Goal: Information Seeking & Learning: Learn about a topic

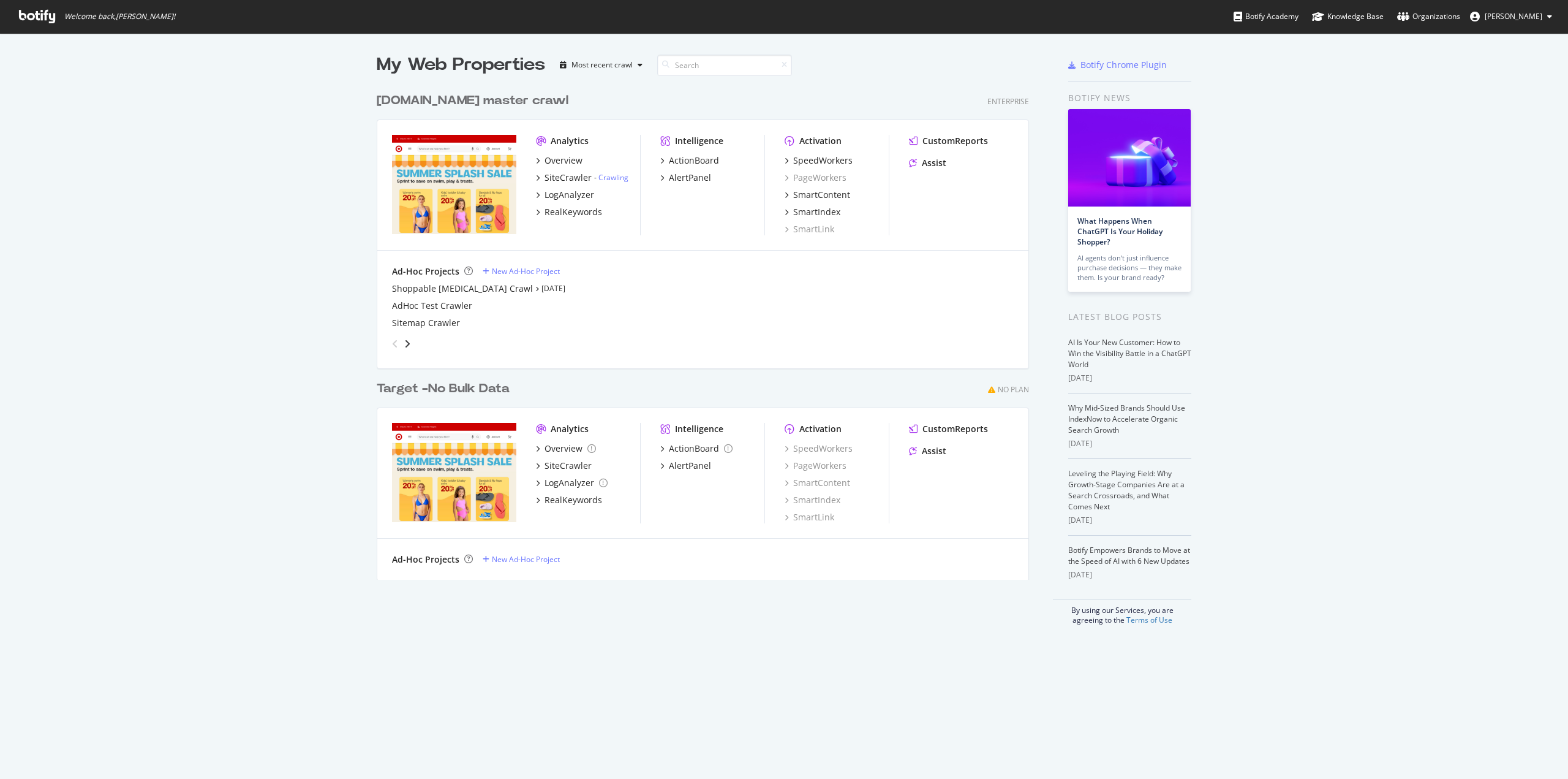
scroll to position [770, 1549]
click at [930, 165] on div "Assist" at bounding box center [933, 163] width 24 height 13
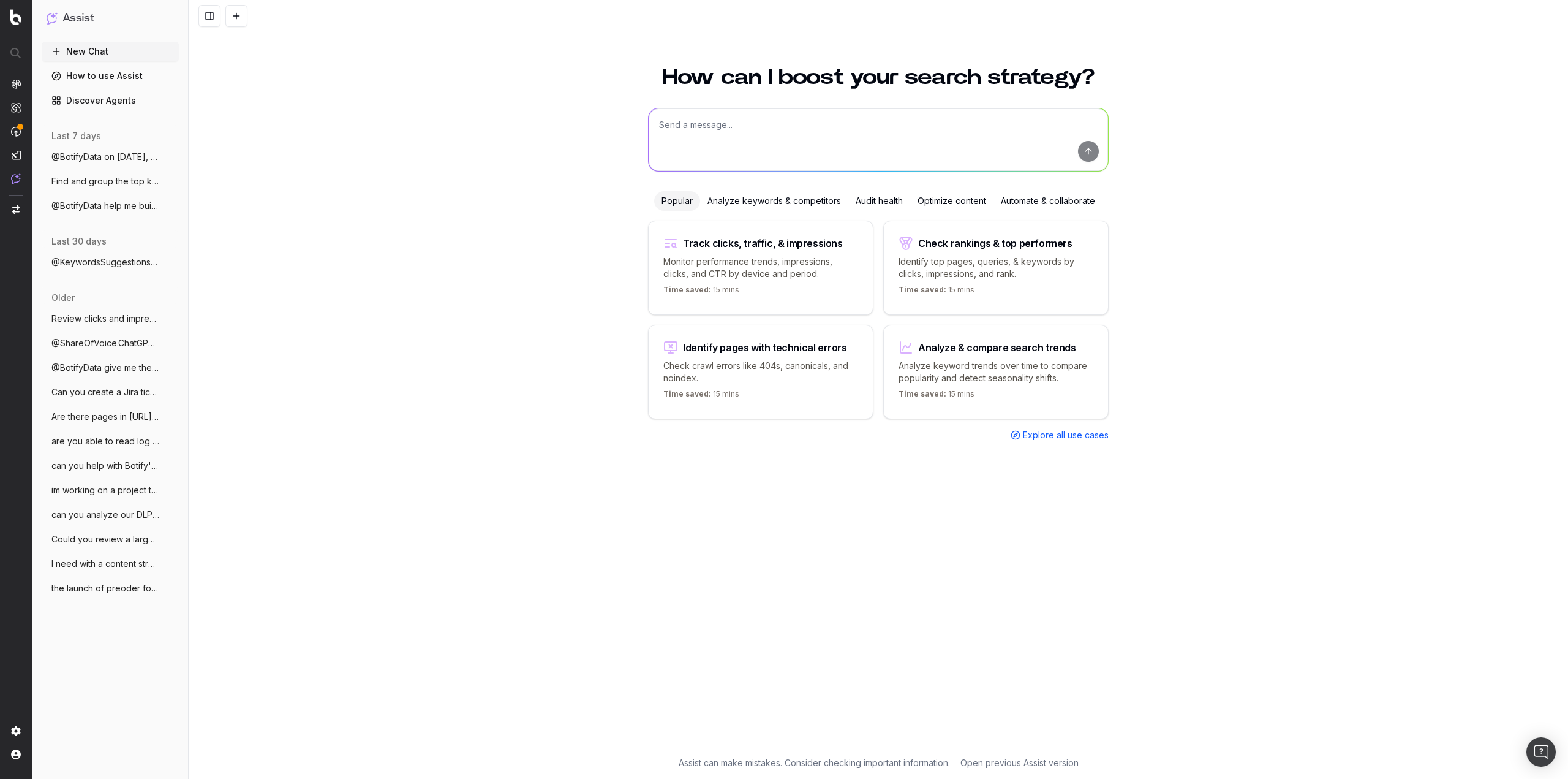
click at [900, 148] on textarea at bounding box center [878, 140] width 459 height 63
click at [925, 139] on textarea at bounding box center [878, 140] width 459 height 63
click at [691, 134] on textarea at bounding box center [878, 140] width 459 height 63
click at [693, 204] on span "@ BotifyData" at bounding box center [679, 204] width 50 height 10
click at [894, 115] on textarea "@BotifyData" at bounding box center [878, 140] width 459 height 63
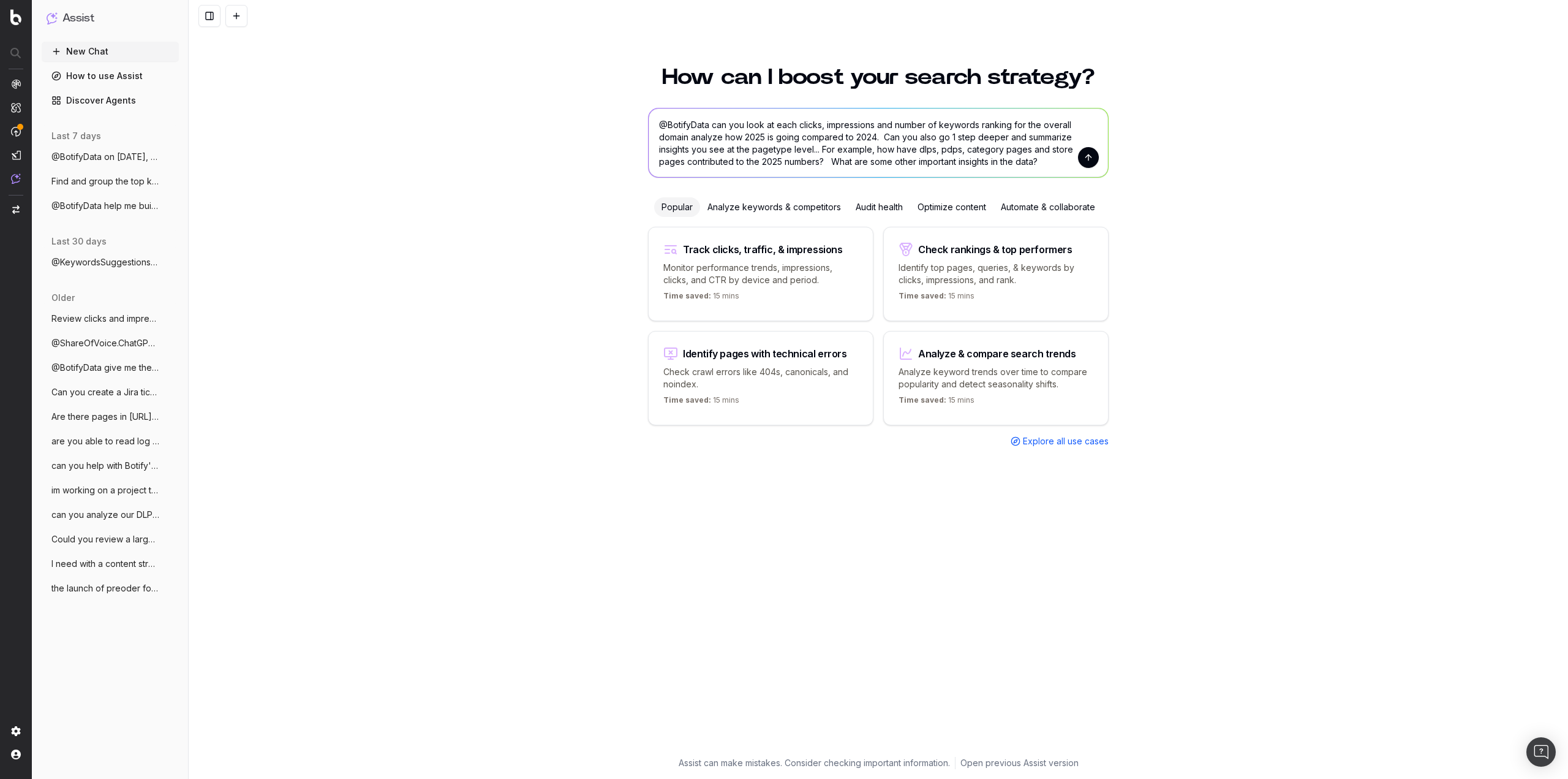
click at [791, 161] on textarea "@BotifyData can you look at each clicks, impressions and number of keywords ran…" at bounding box center [878, 143] width 459 height 69
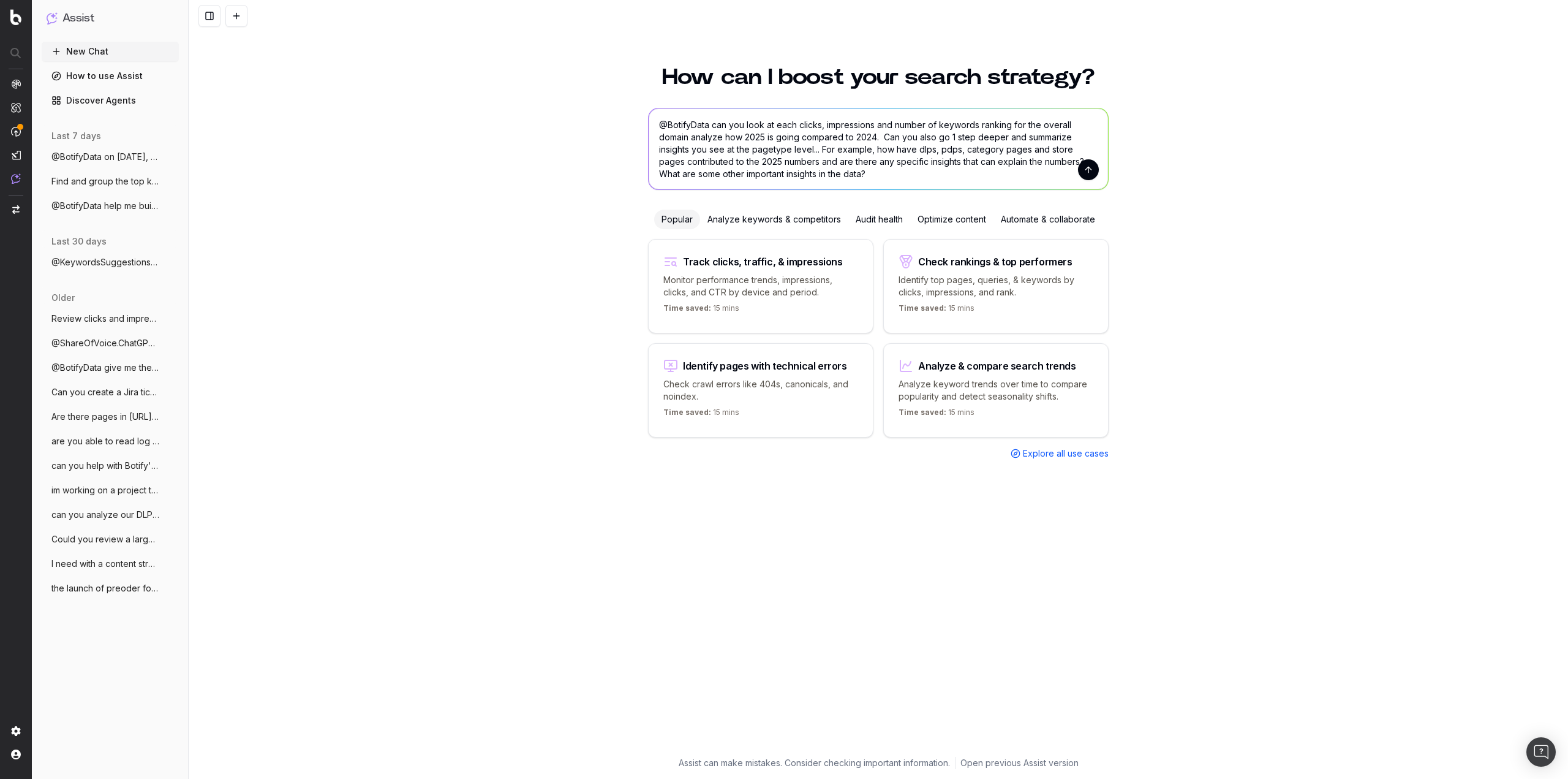
click at [990, 184] on textarea "@BotifyData can you look at each clicks, impressions and number of keywords ran…" at bounding box center [878, 149] width 459 height 81
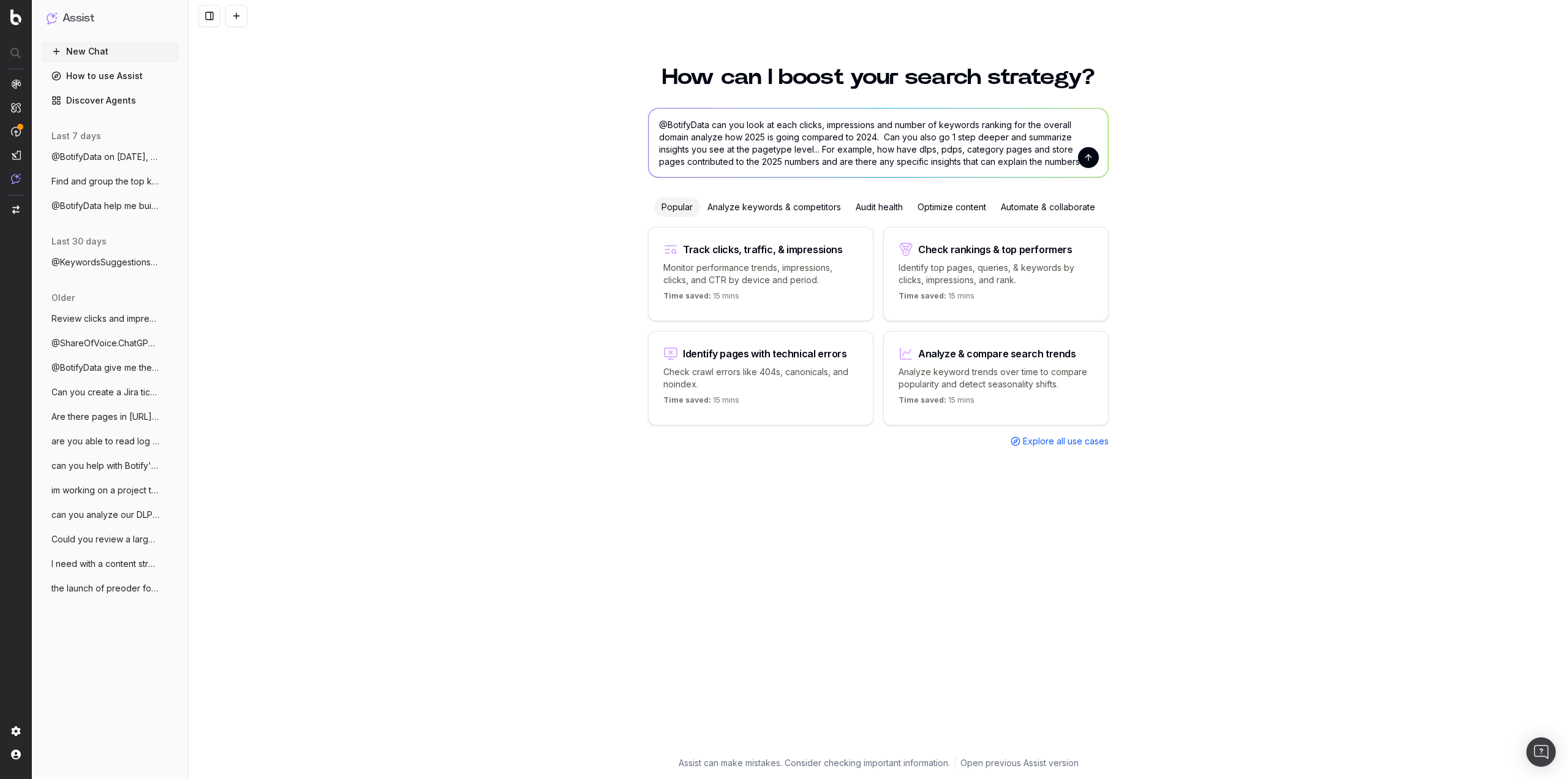
type textarea "@BotifyData can you look at each clicks, impressions and number of keywords ran…"
click at [1086, 157] on button "submit" at bounding box center [1088, 157] width 21 height 21
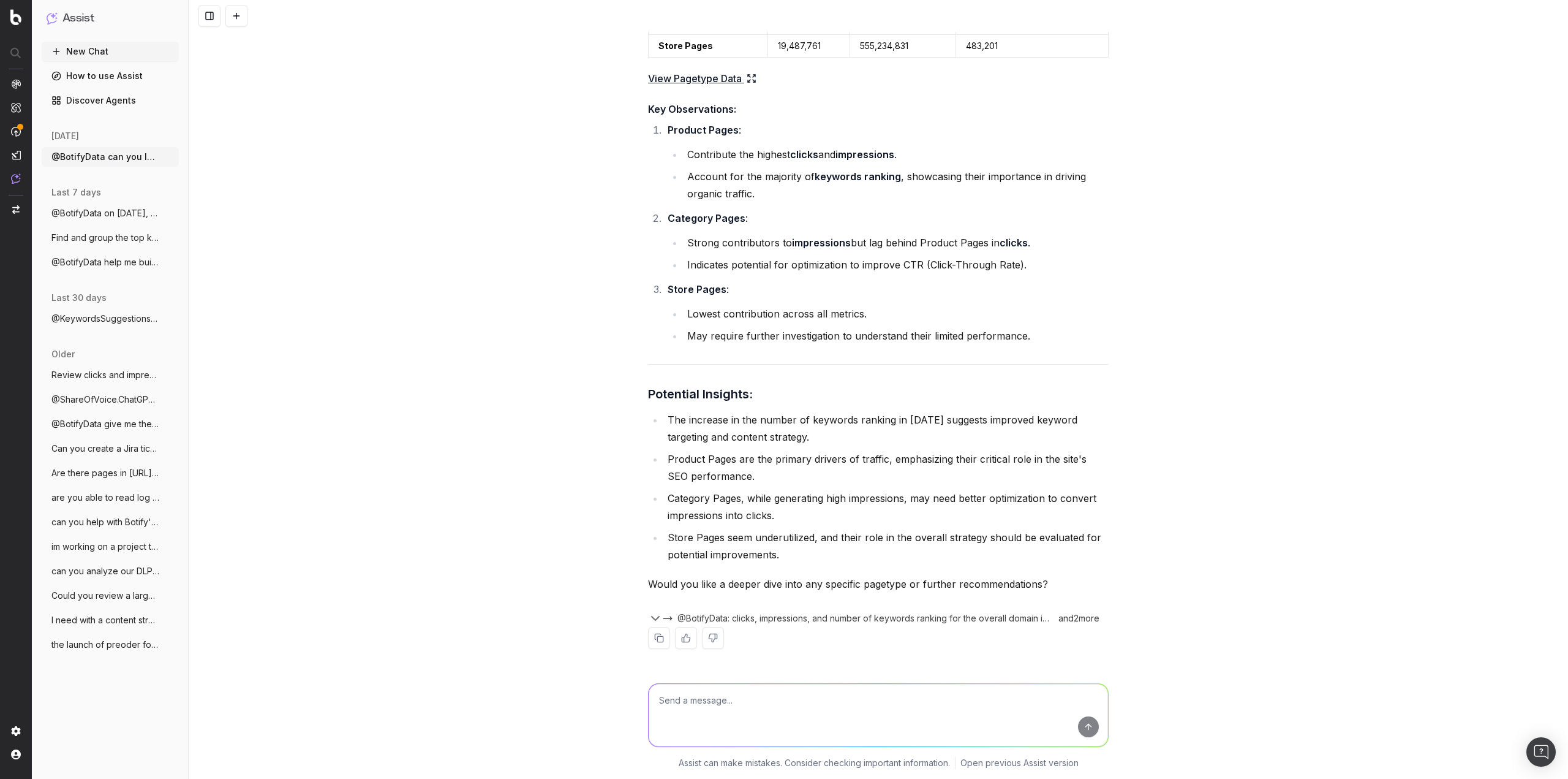
scroll to position [599, 0]
click at [768, 710] on textarea at bounding box center [878, 715] width 459 height 63
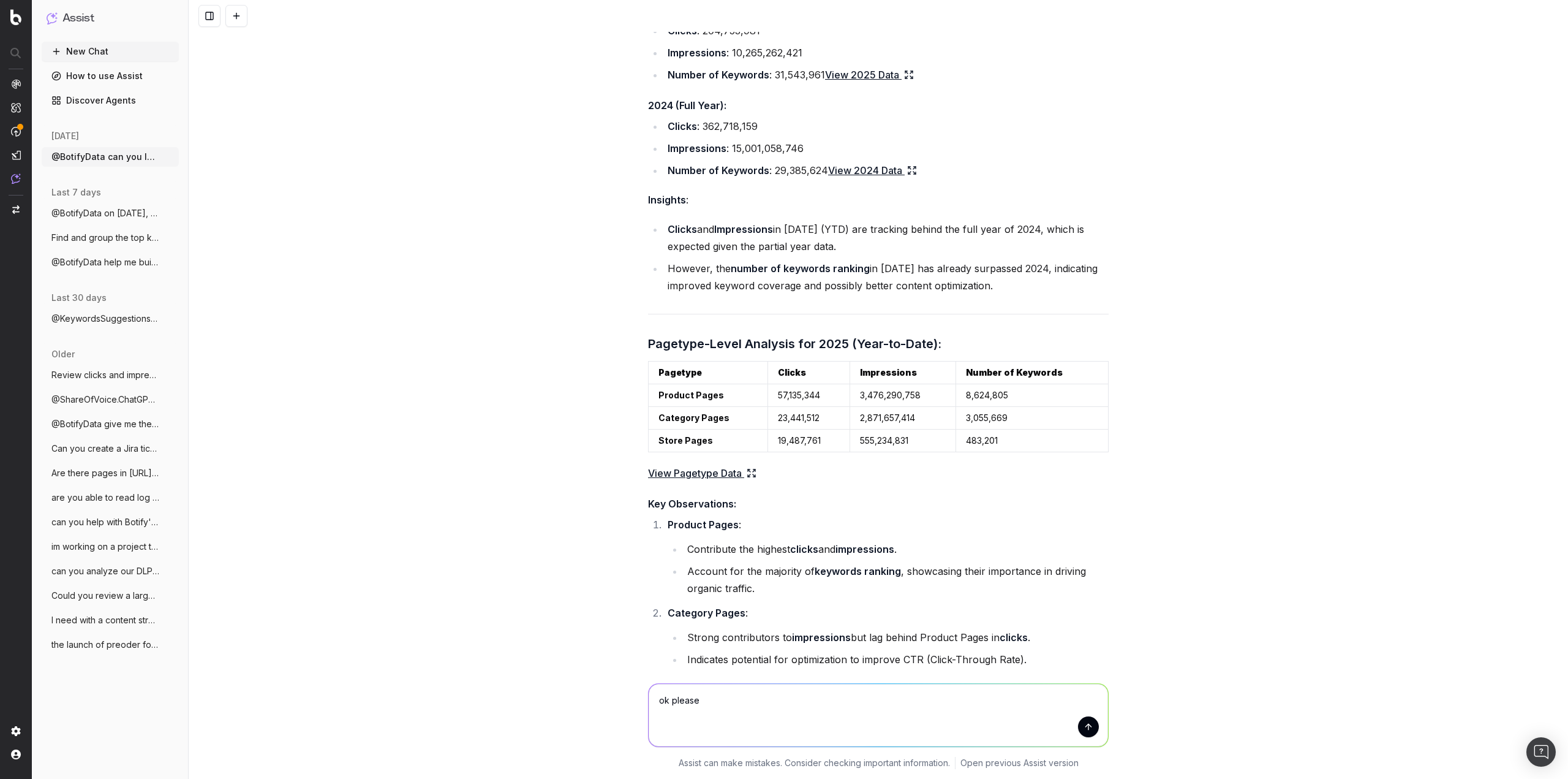
scroll to position [47, 0]
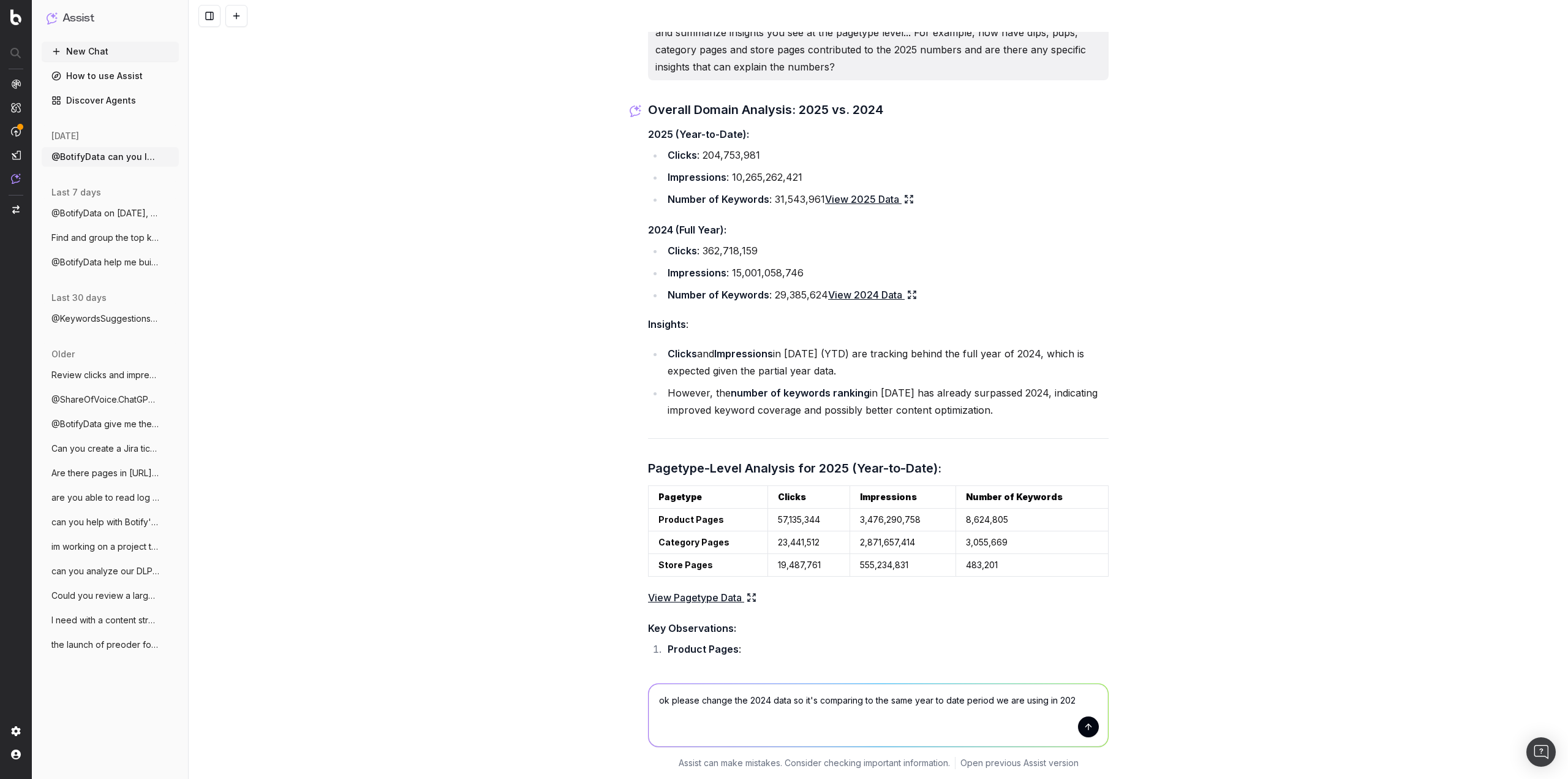
type textarea "ok please change the 2024 data so it's comparing to the same year to date perio…"
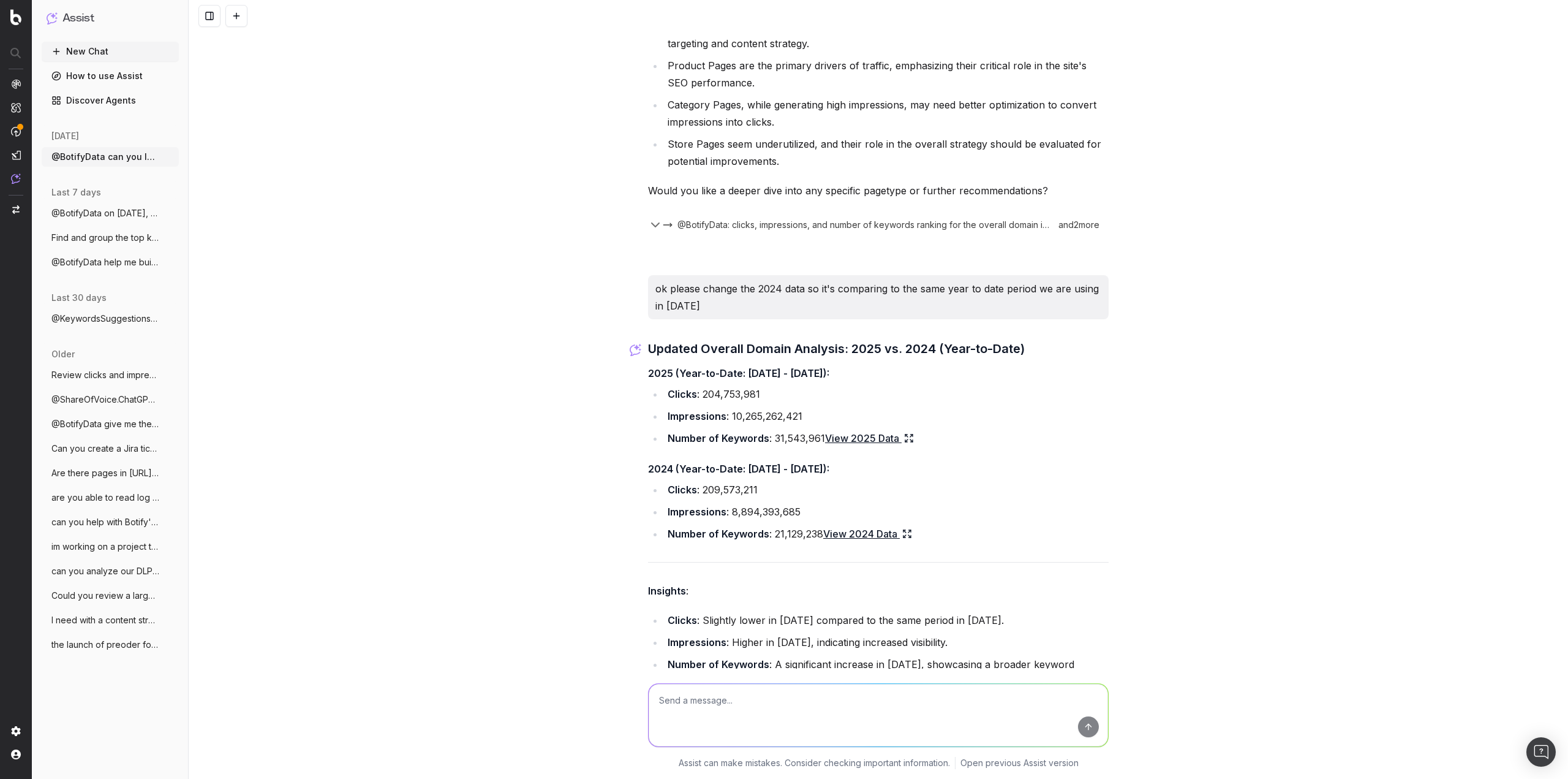
scroll to position [1158, 0]
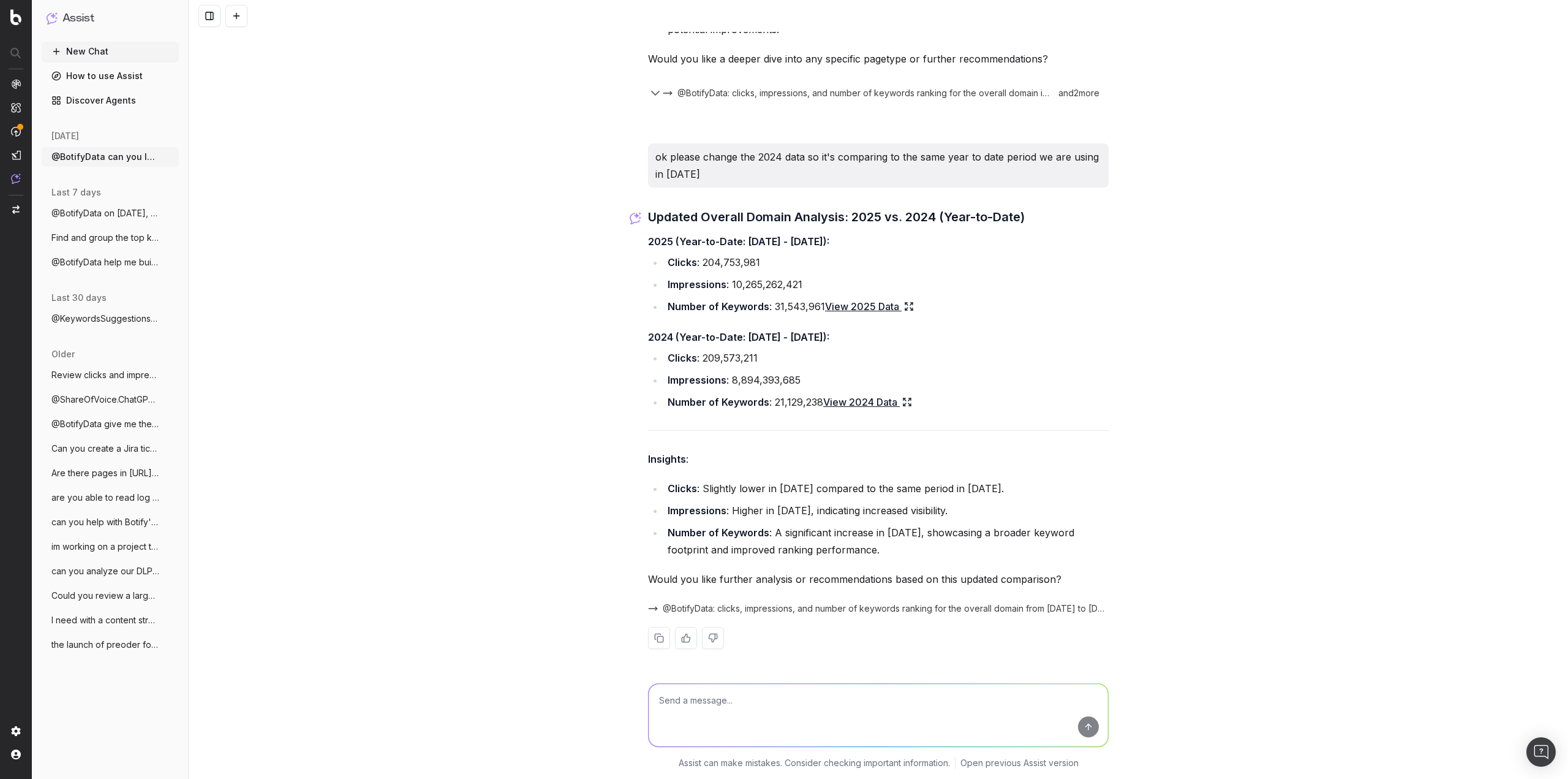
click at [744, 705] on textarea at bounding box center [878, 715] width 459 height 63
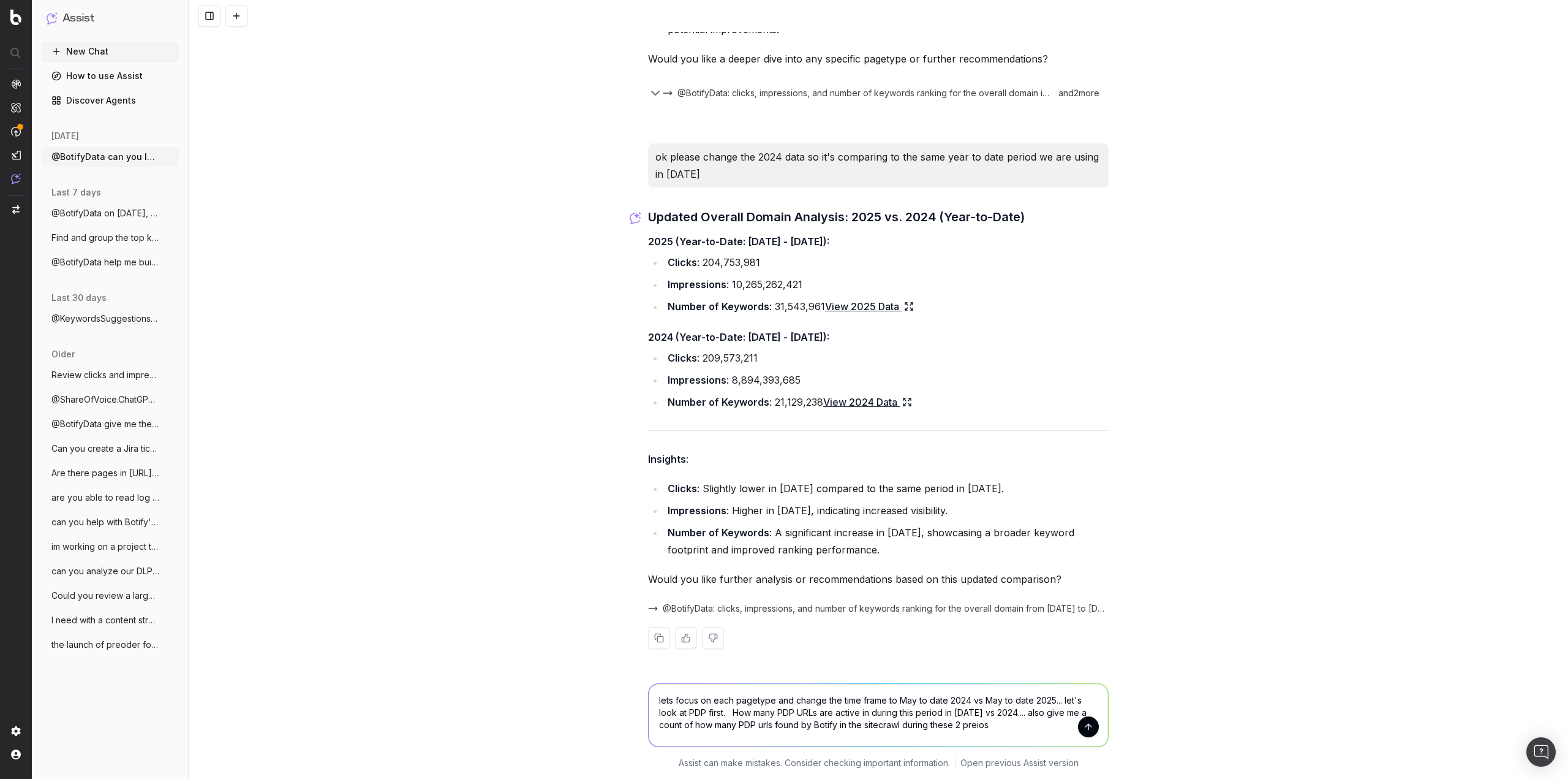
click at [854, 711] on textarea "lets focus on each pagetype and change the time frame to May to date 2024 vs Ma…" at bounding box center [878, 715] width 459 height 63
click at [859, 714] on textarea "lets focus on each pagetype and change the time frame to May to date 2024 vs Ma…" at bounding box center [878, 715] width 459 height 63
click at [857, 713] on textarea "lets focus on each pagetype and change the time frame to May to date 2024 vs Ma…" at bounding box center [878, 715] width 459 height 63
click at [1040, 727] on textarea "lets focus on each pagetype and change the time frame to May to date 2024 vs Ma…" at bounding box center [878, 715] width 459 height 63
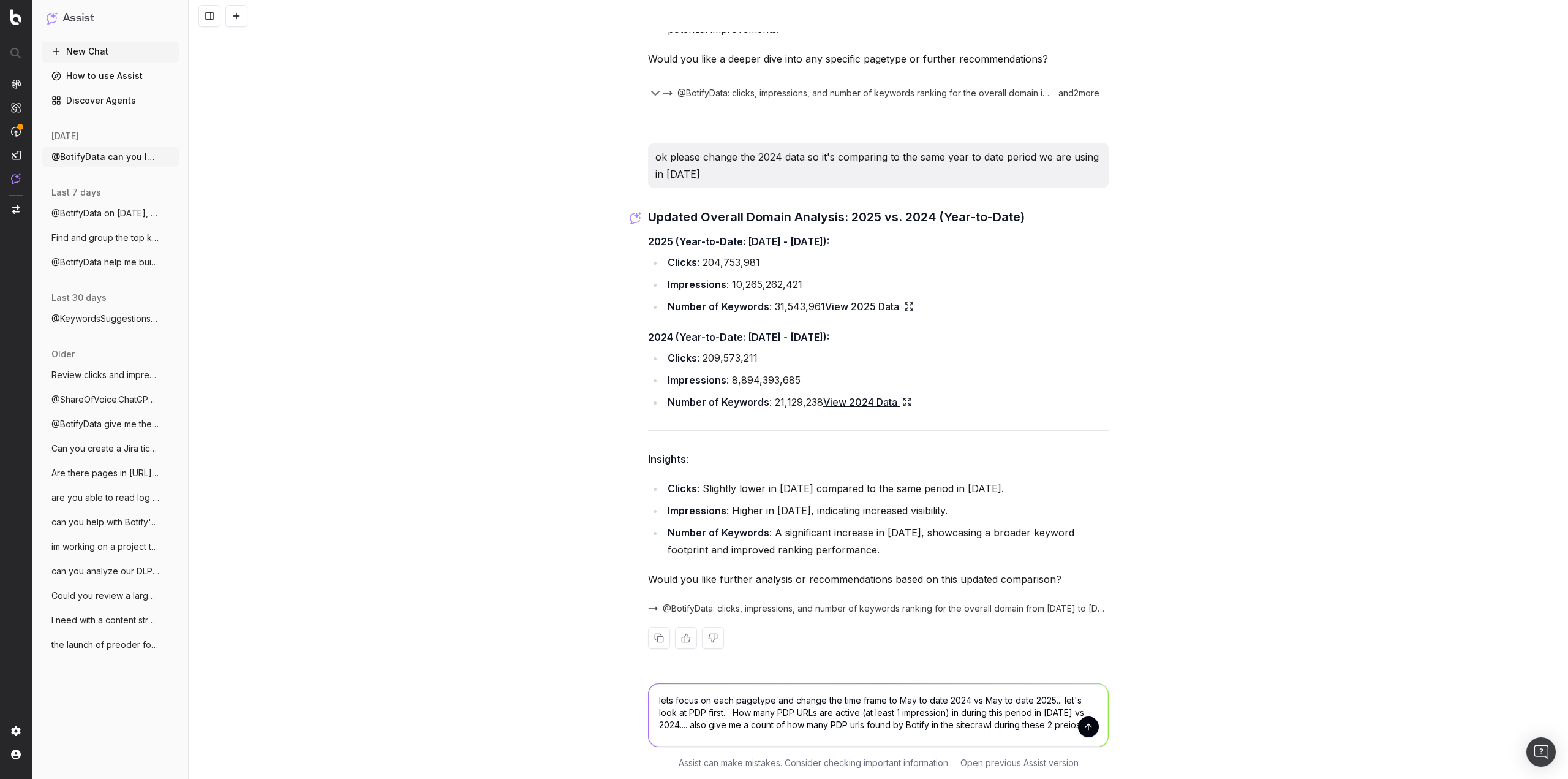
click at [1056, 725] on textarea "lets focus on each pagetype and change the time frame to May to date 2024 vs Ma…" at bounding box center [878, 715] width 459 height 63
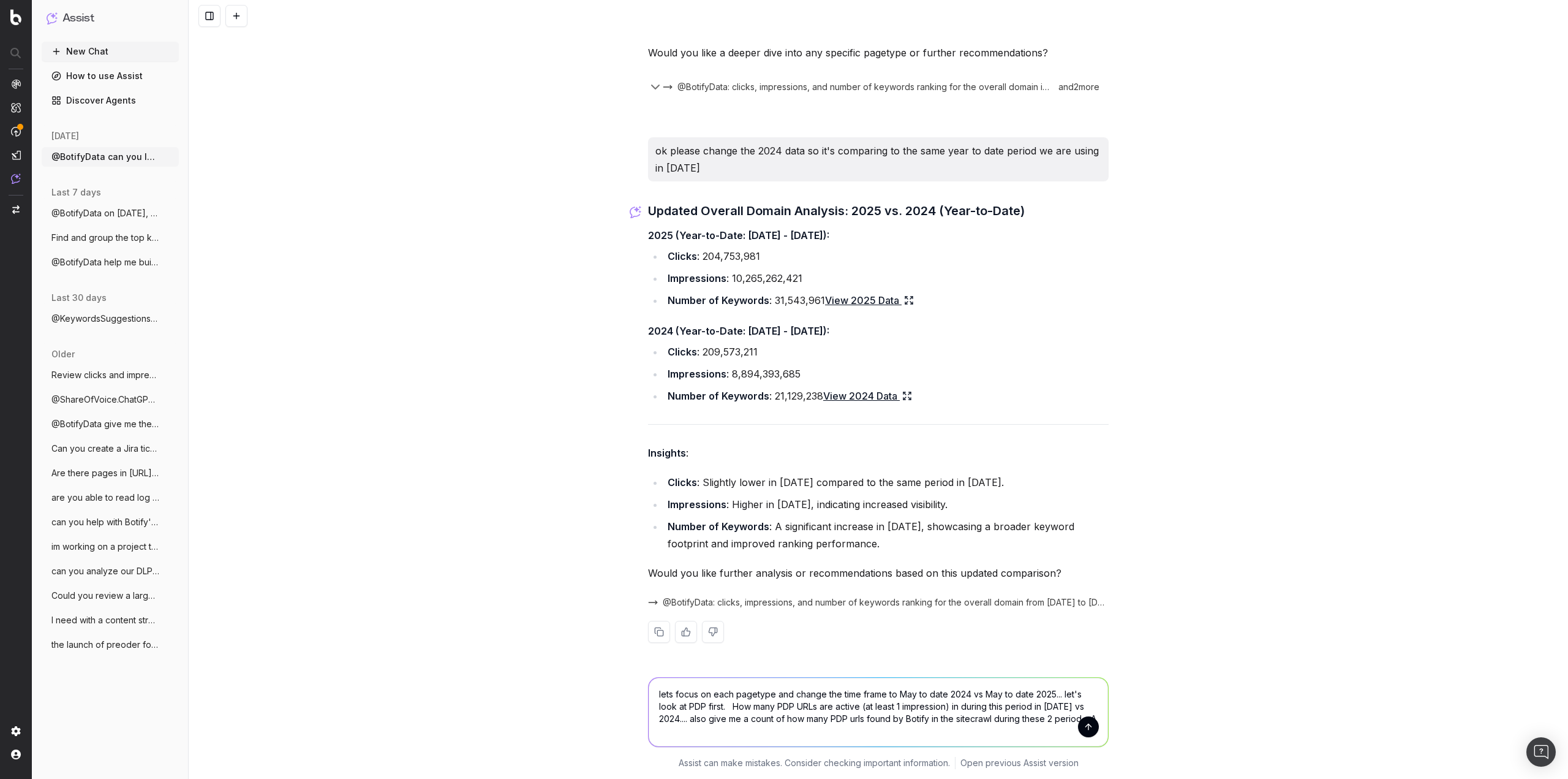
scroll to position [1165, 0]
type textarea "lets focus on each pagetype and change the time frame to May to date 2024 vs Ma…"
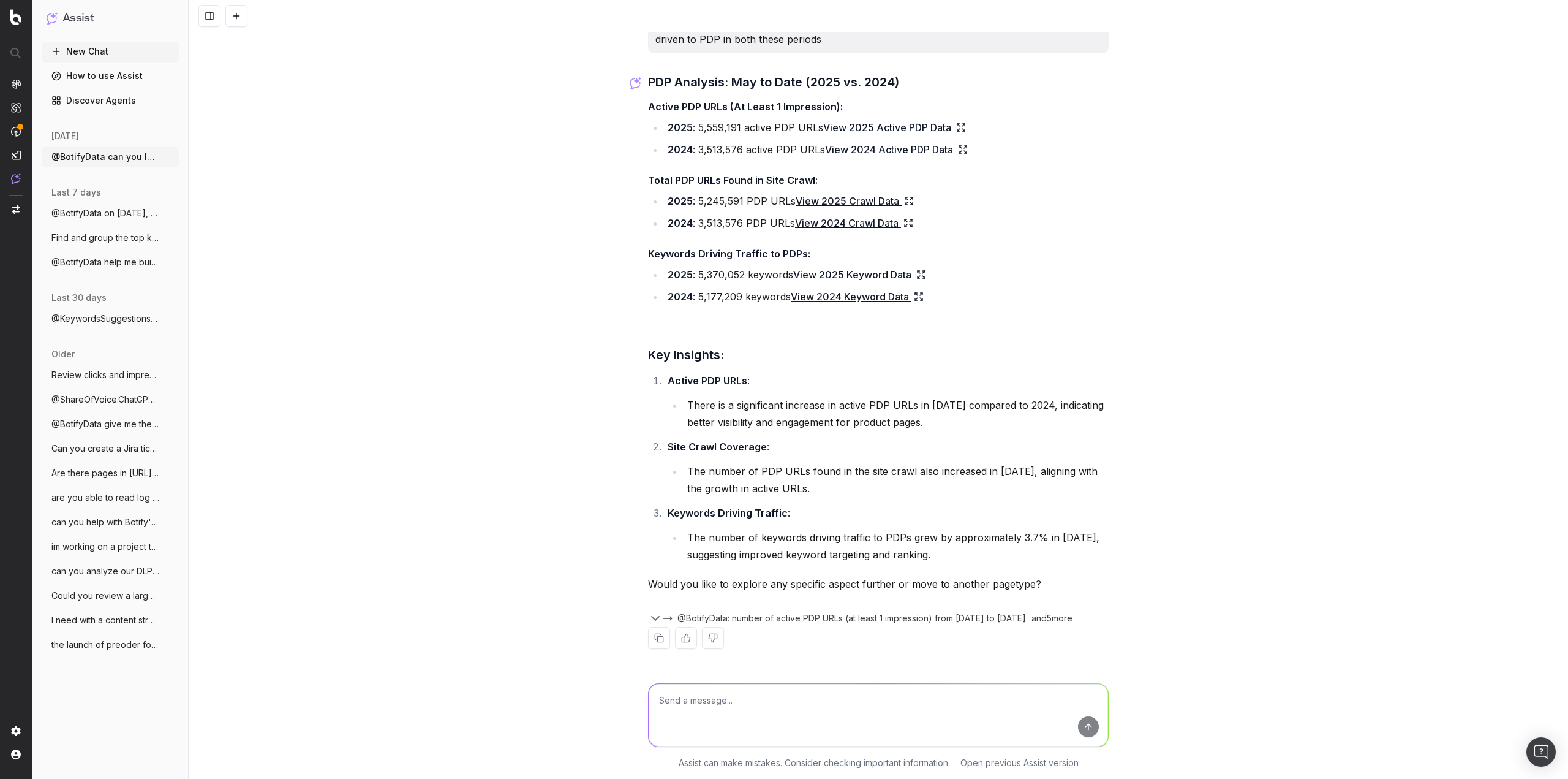
scroll to position [1911, 0]
click at [823, 119] on link "View 2025 Active PDP Data" at bounding box center [894, 127] width 143 height 18
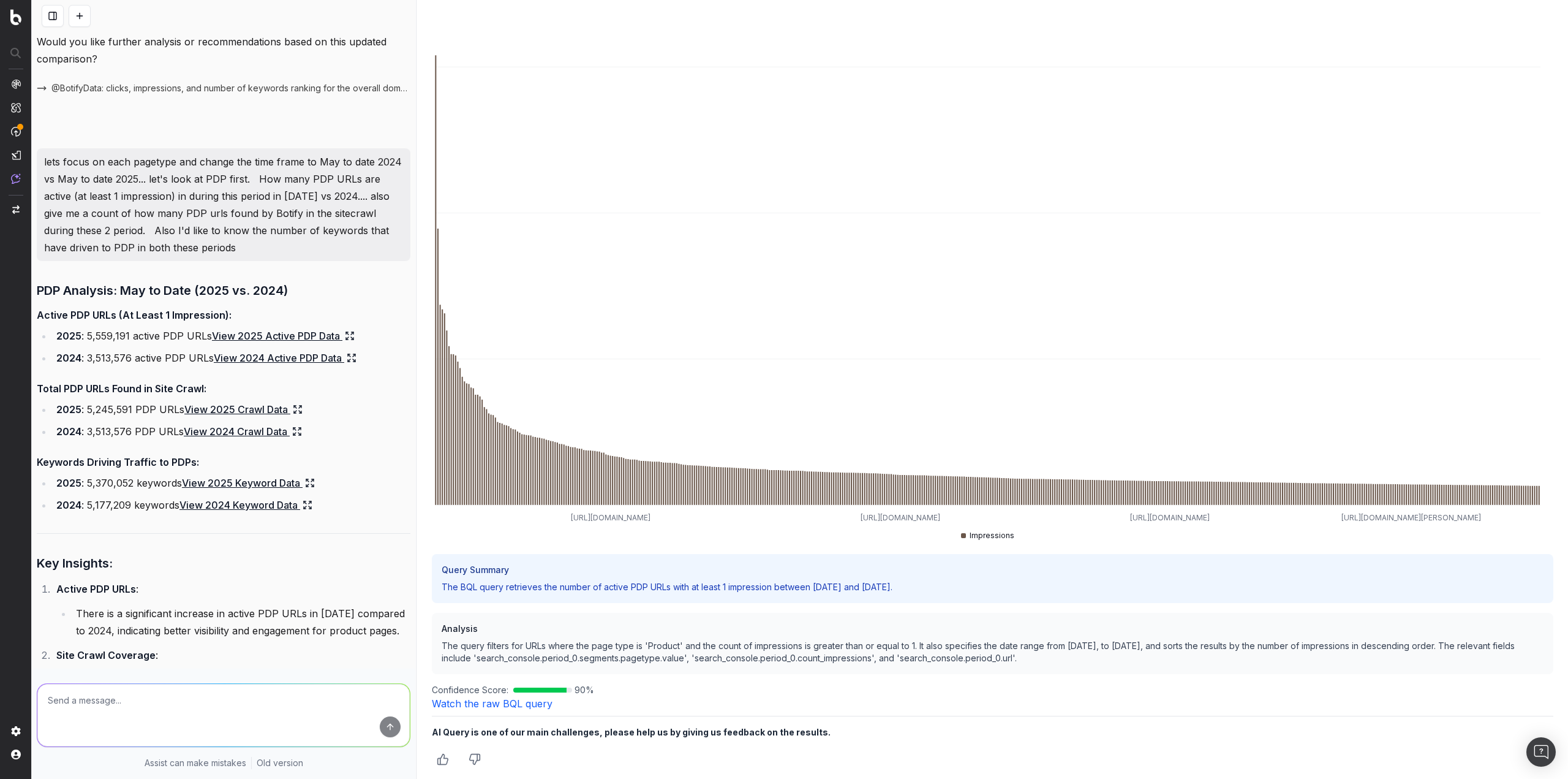
scroll to position [1568, 0]
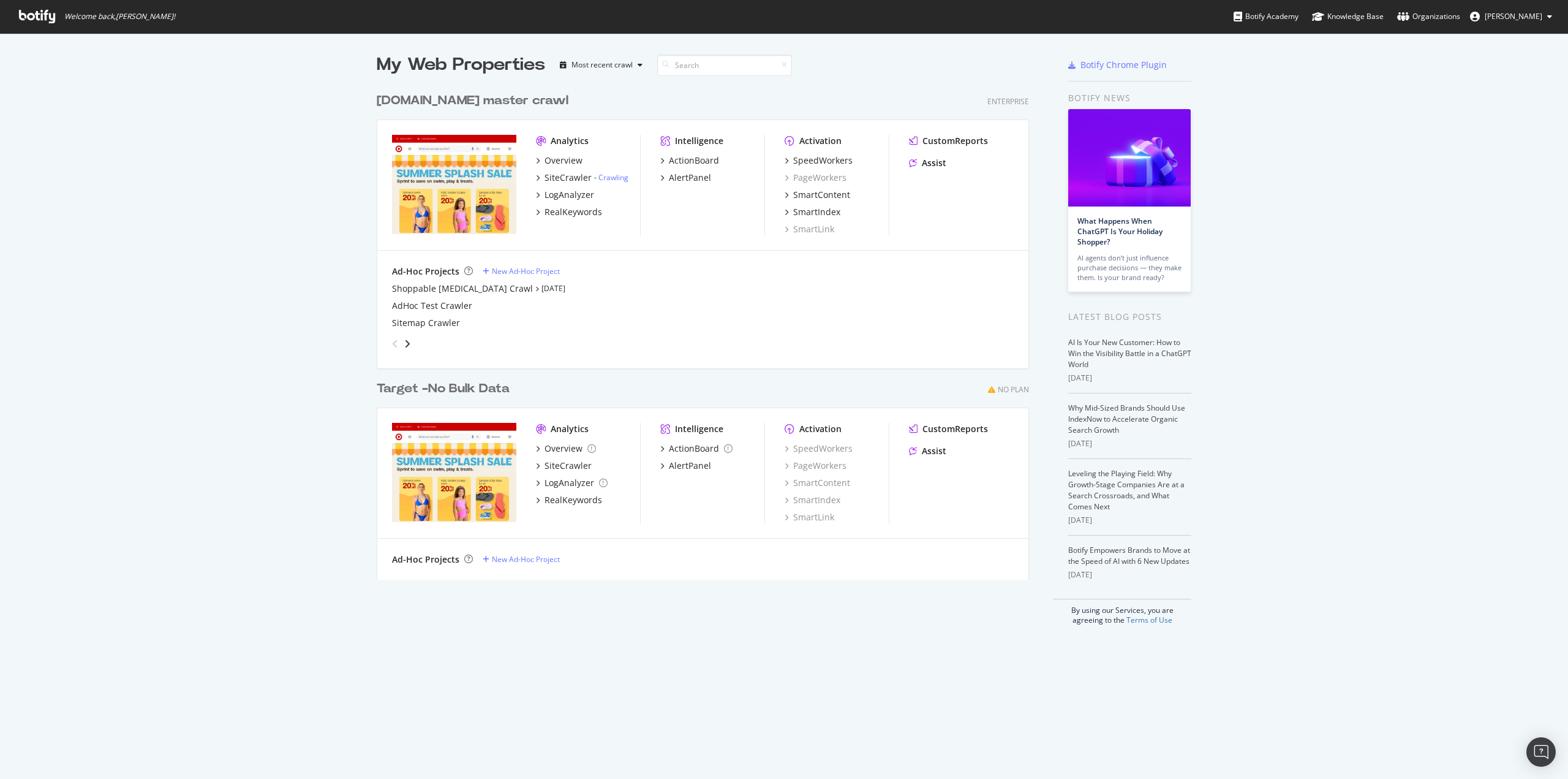
scroll to position [770, 1549]
click at [566, 211] on div "RealKeywords" at bounding box center [573, 212] width 58 height 13
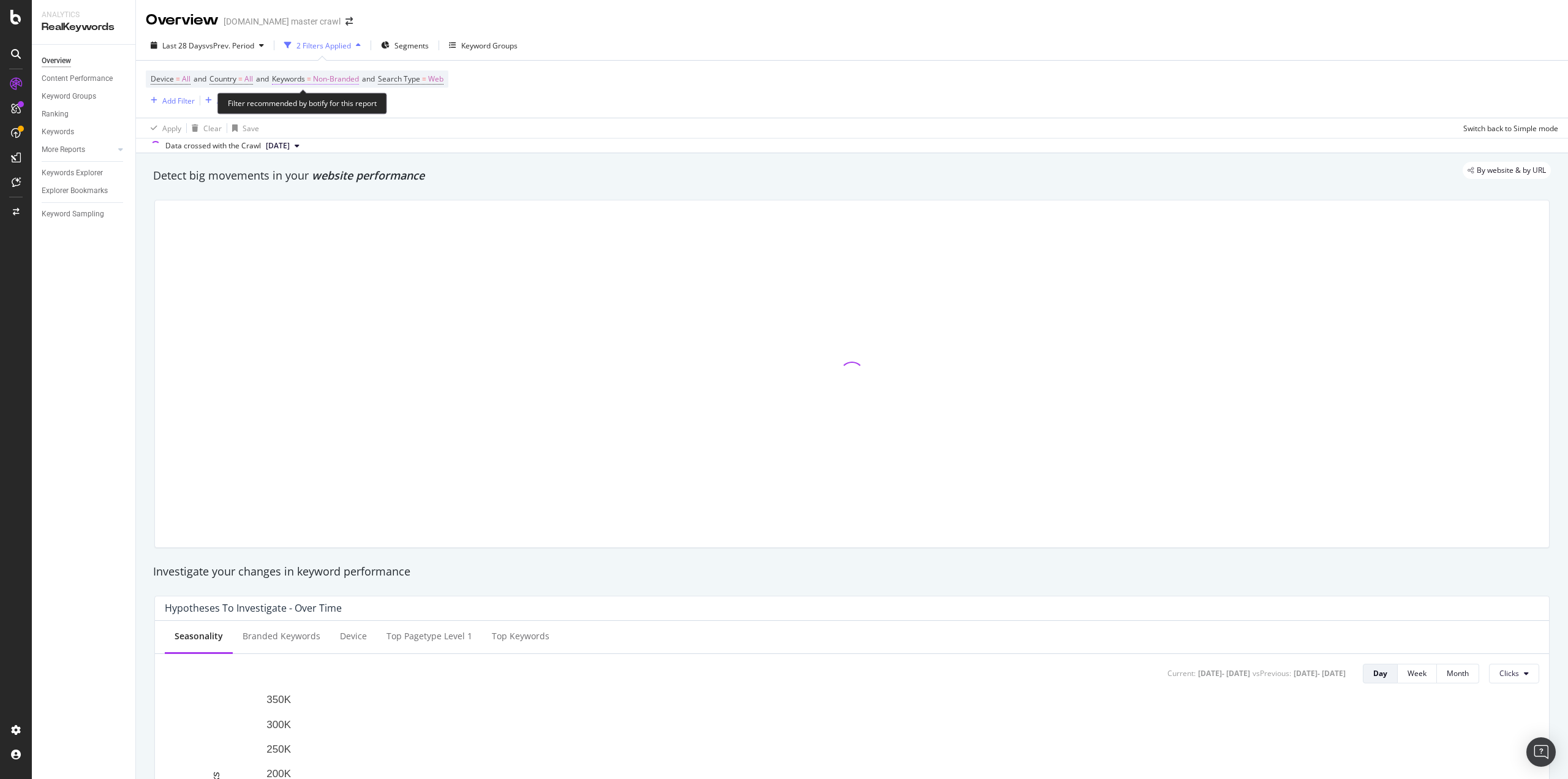
click at [311, 80] on span "=" at bounding box center [309, 79] width 4 height 10
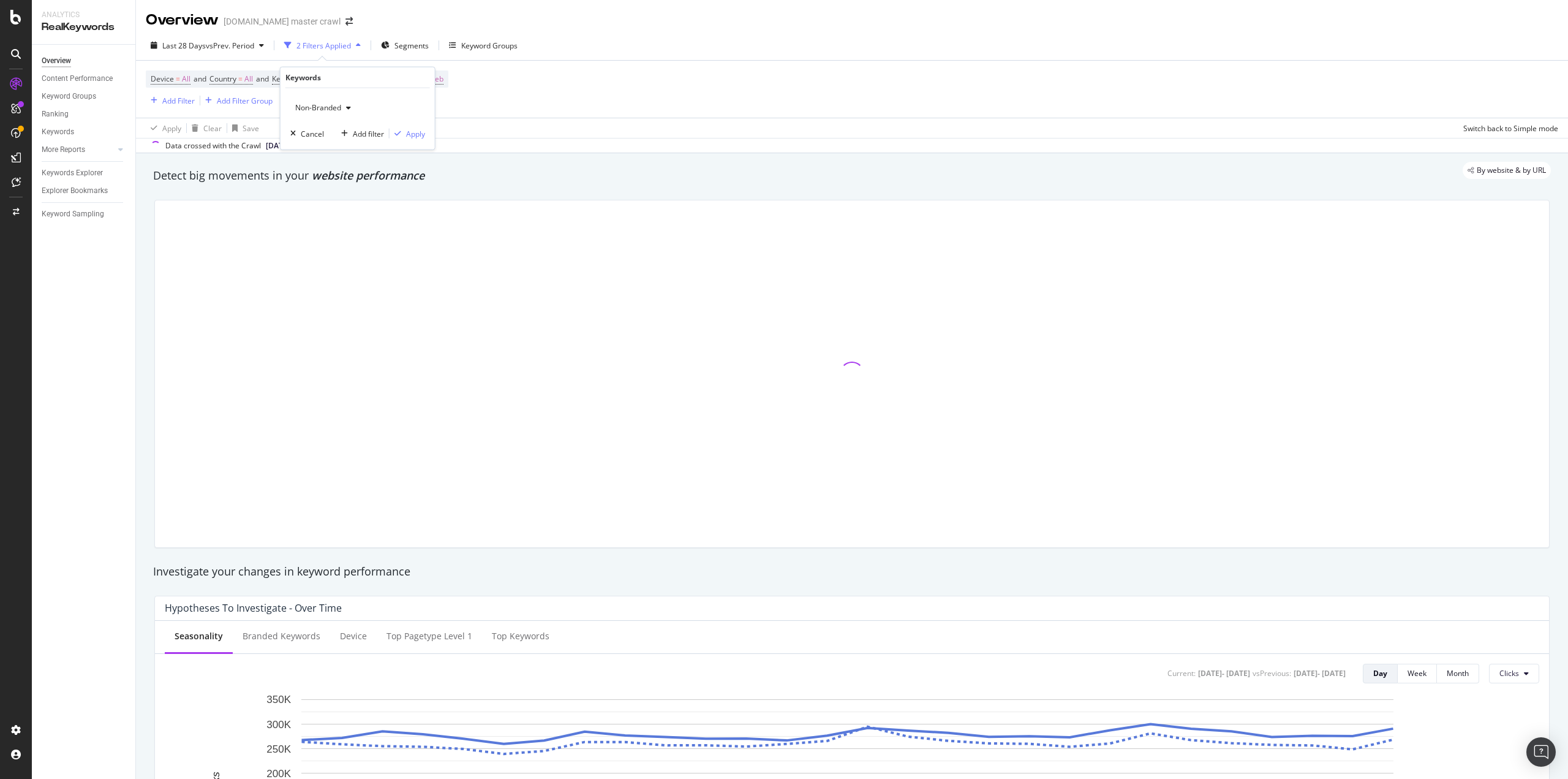
click at [321, 103] on span "Non-Branded" at bounding box center [315, 107] width 51 height 10
click at [305, 201] on span "All" at bounding box center [362, 202] width 125 height 11
click at [411, 132] on div "Apply" at bounding box center [416, 133] width 19 height 10
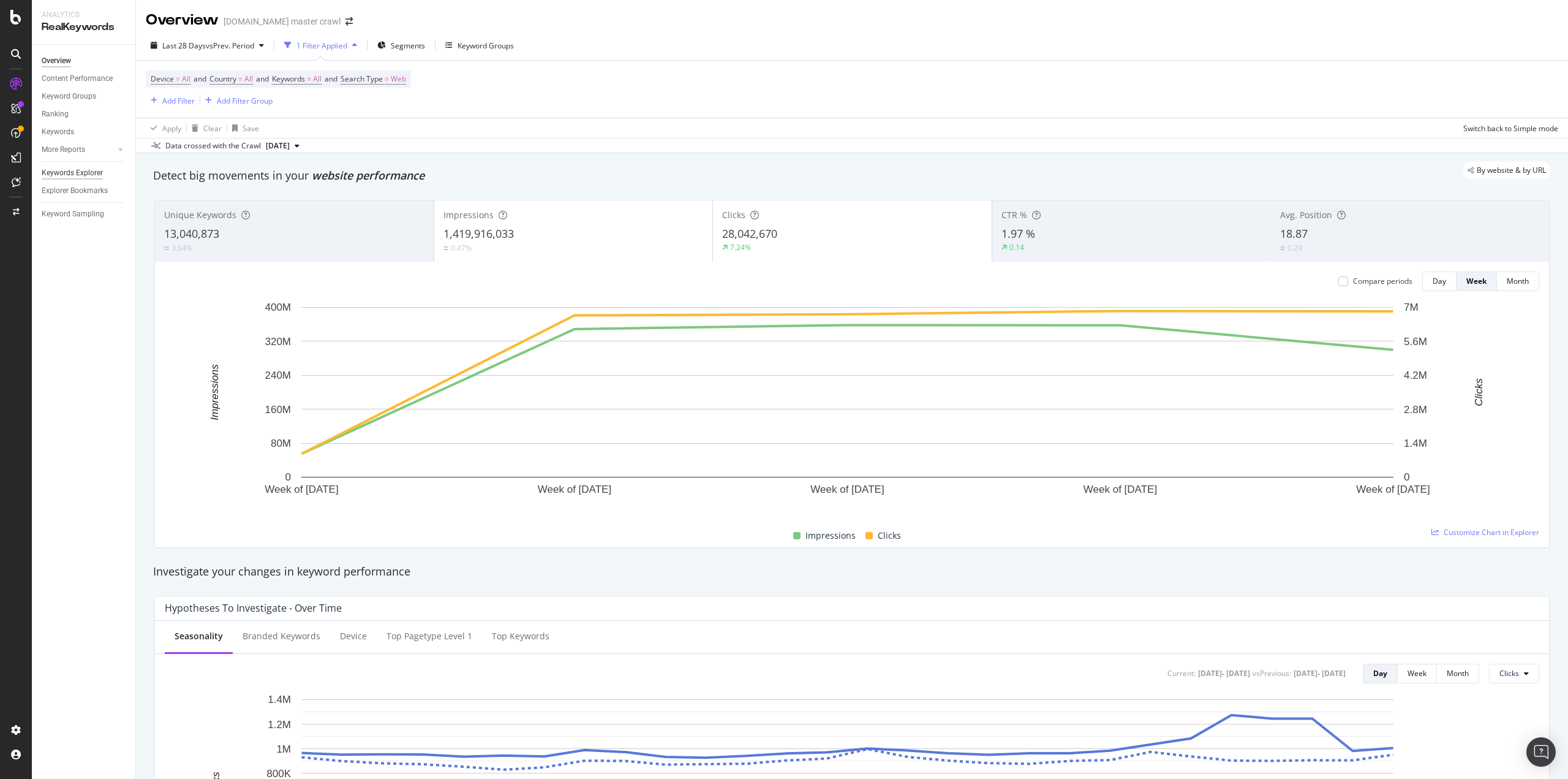
click at [88, 169] on div "Keywords Explorer" at bounding box center [72, 172] width 61 height 13
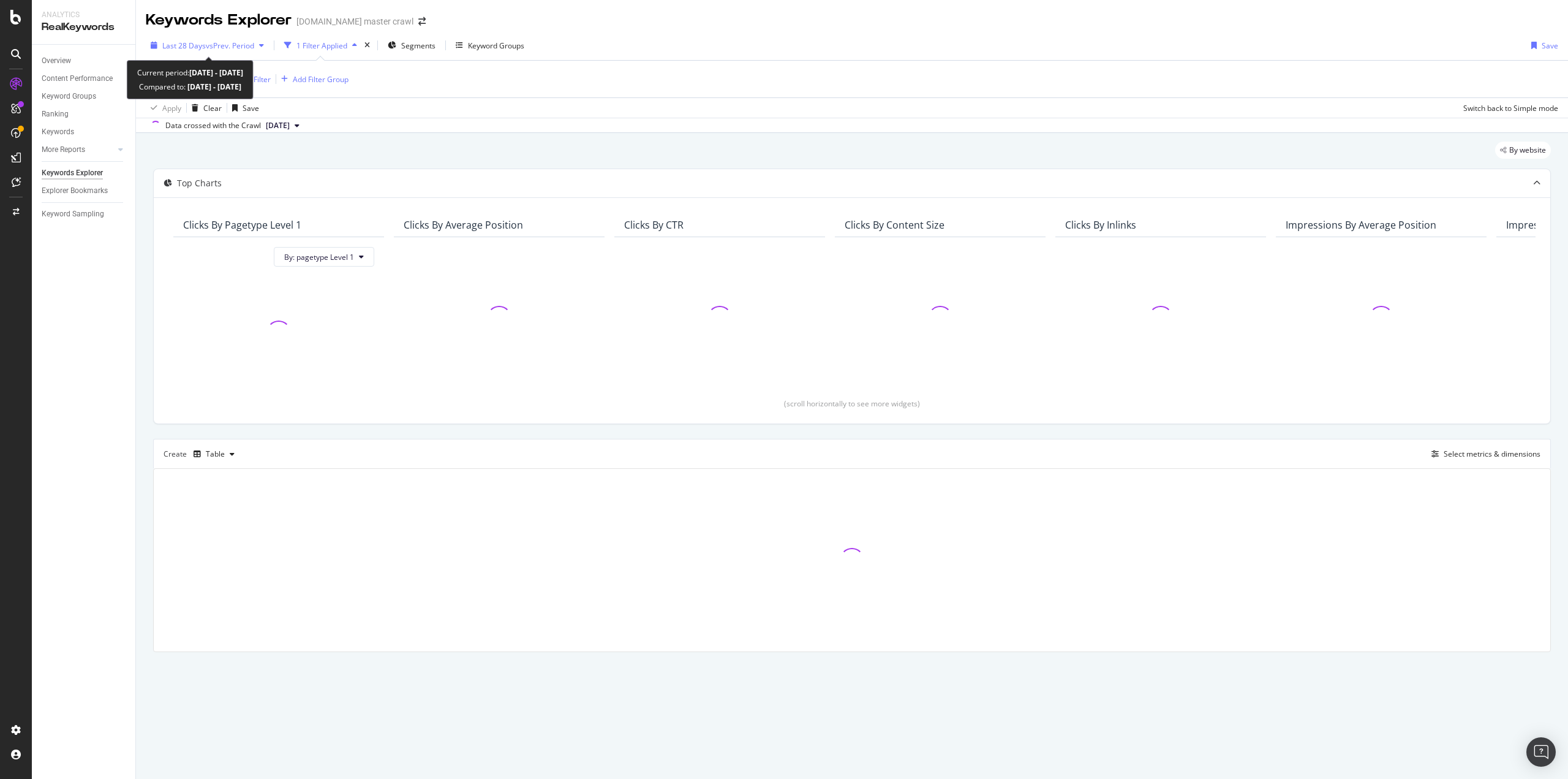
click at [260, 45] on div "button" at bounding box center [262, 45] width 15 height 8
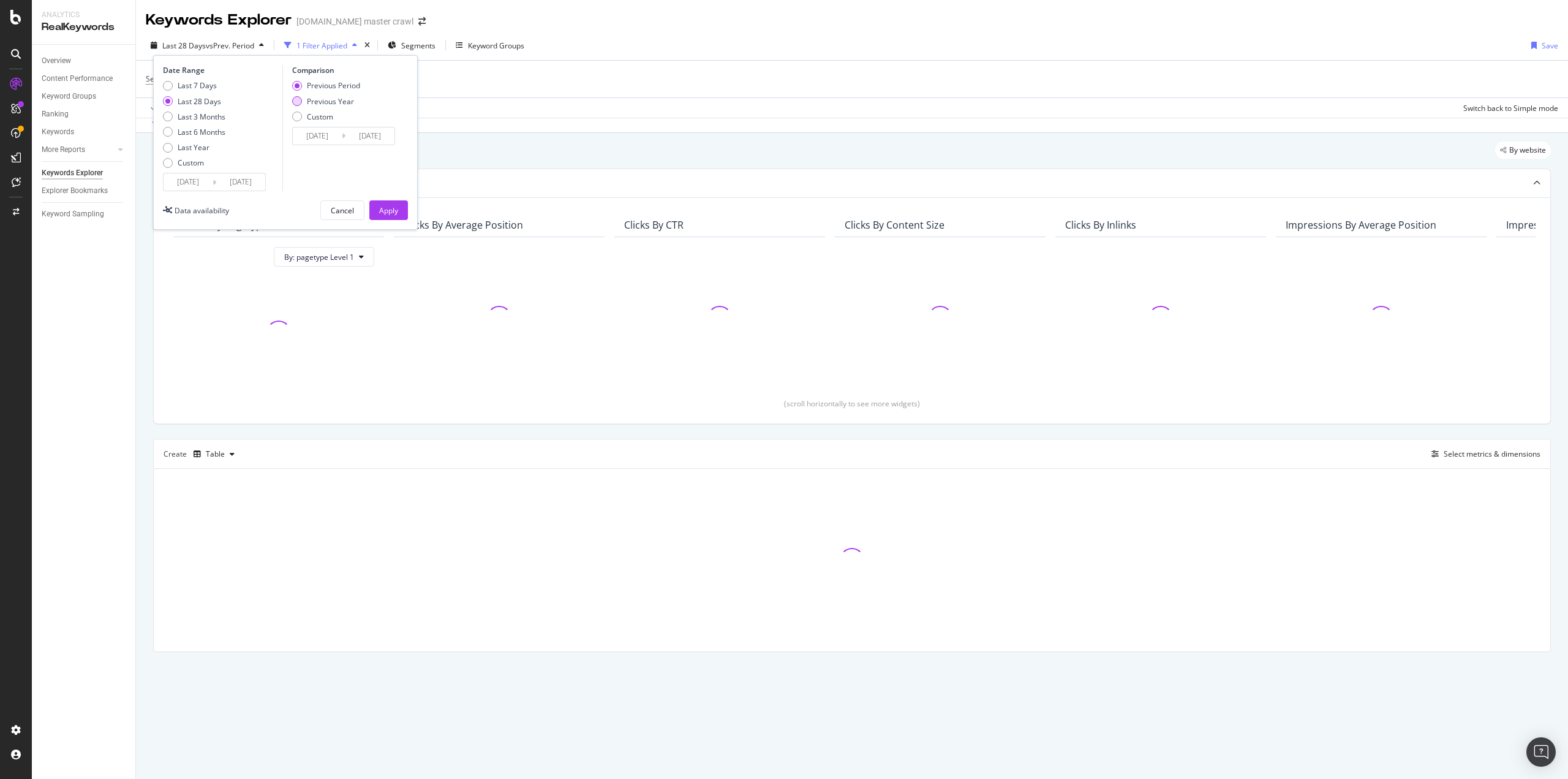
click at [332, 100] on div "Previous Year" at bounding box center [330, 101] width 47 height 10
type input "2024/07/21"
type input "2024/08/17"
click at [389, 205] on div "Apply" at bounding box center [388, 210] width 19 height 10
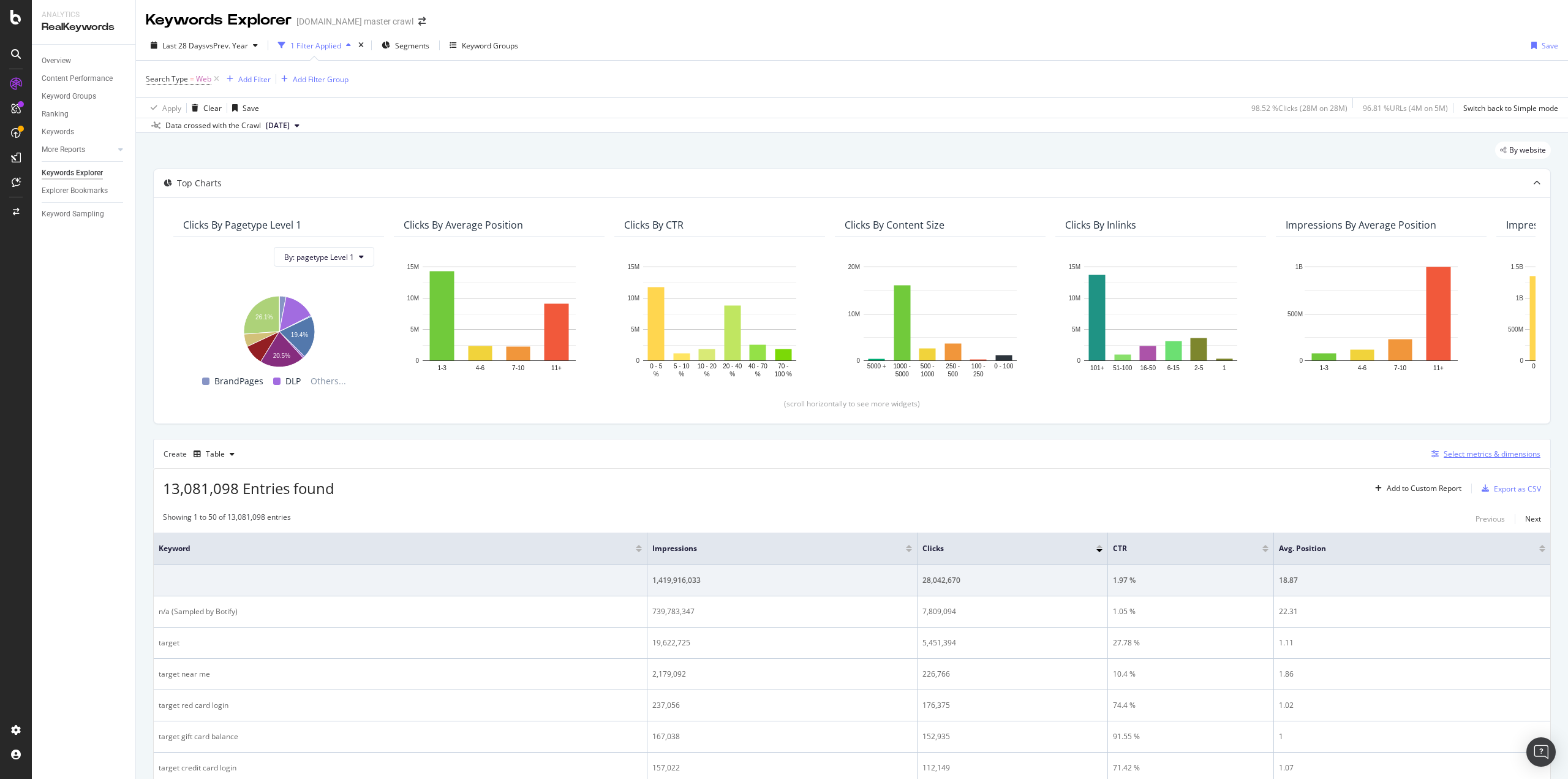
click at [1454, 448] on div "Select metrics & dimensions" at bounding box center [1484, 454] width 114 height 13
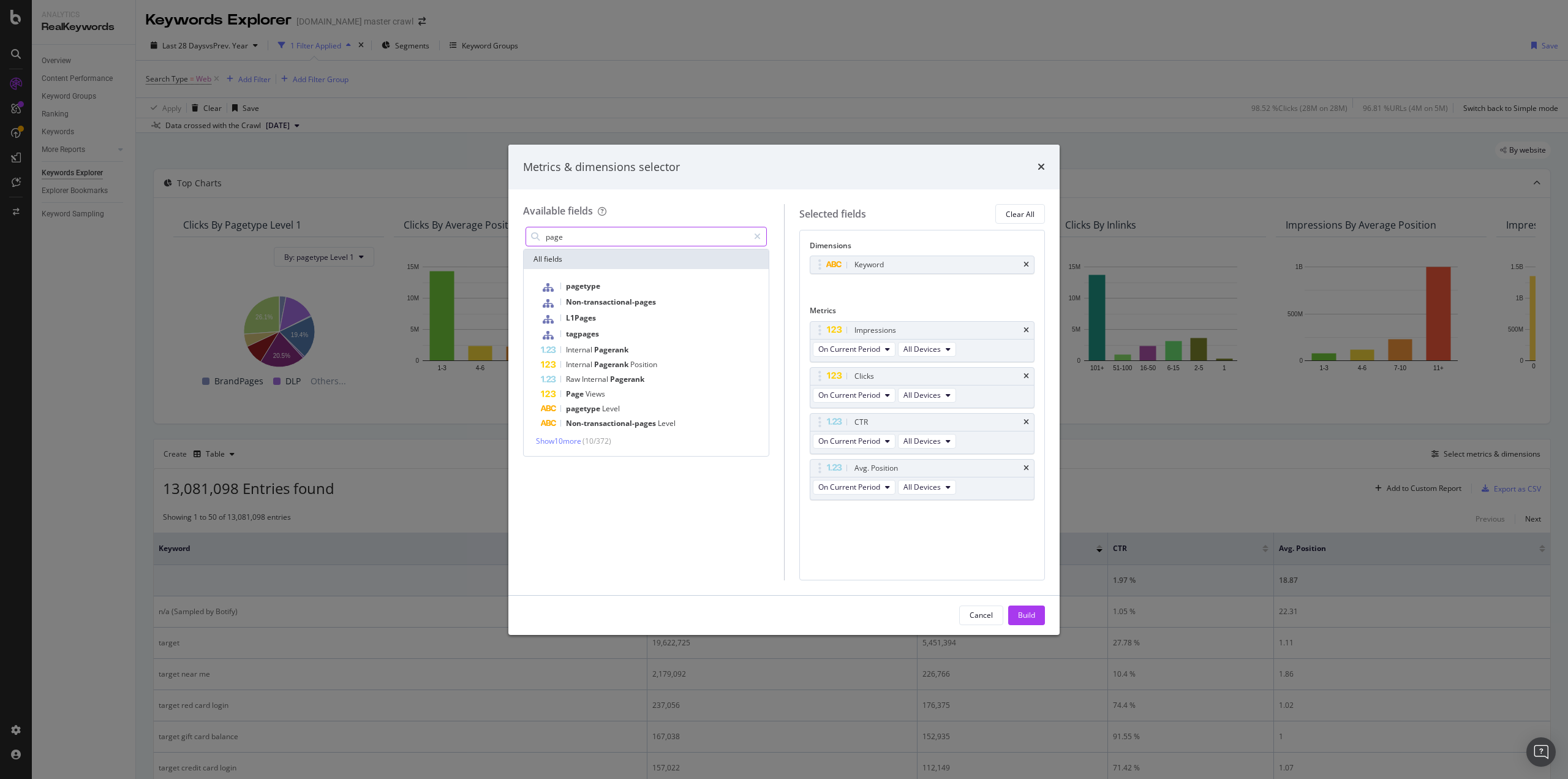
click at [562, 243] on input "page" at bounding box center [646, 237] width 204 height 18
click at [562, 241] on input "page" at bounding box center [646, 237] width 204 height 18
click at [561, 239] on input "page" at bounding box center [646, 237] width 204 height 18
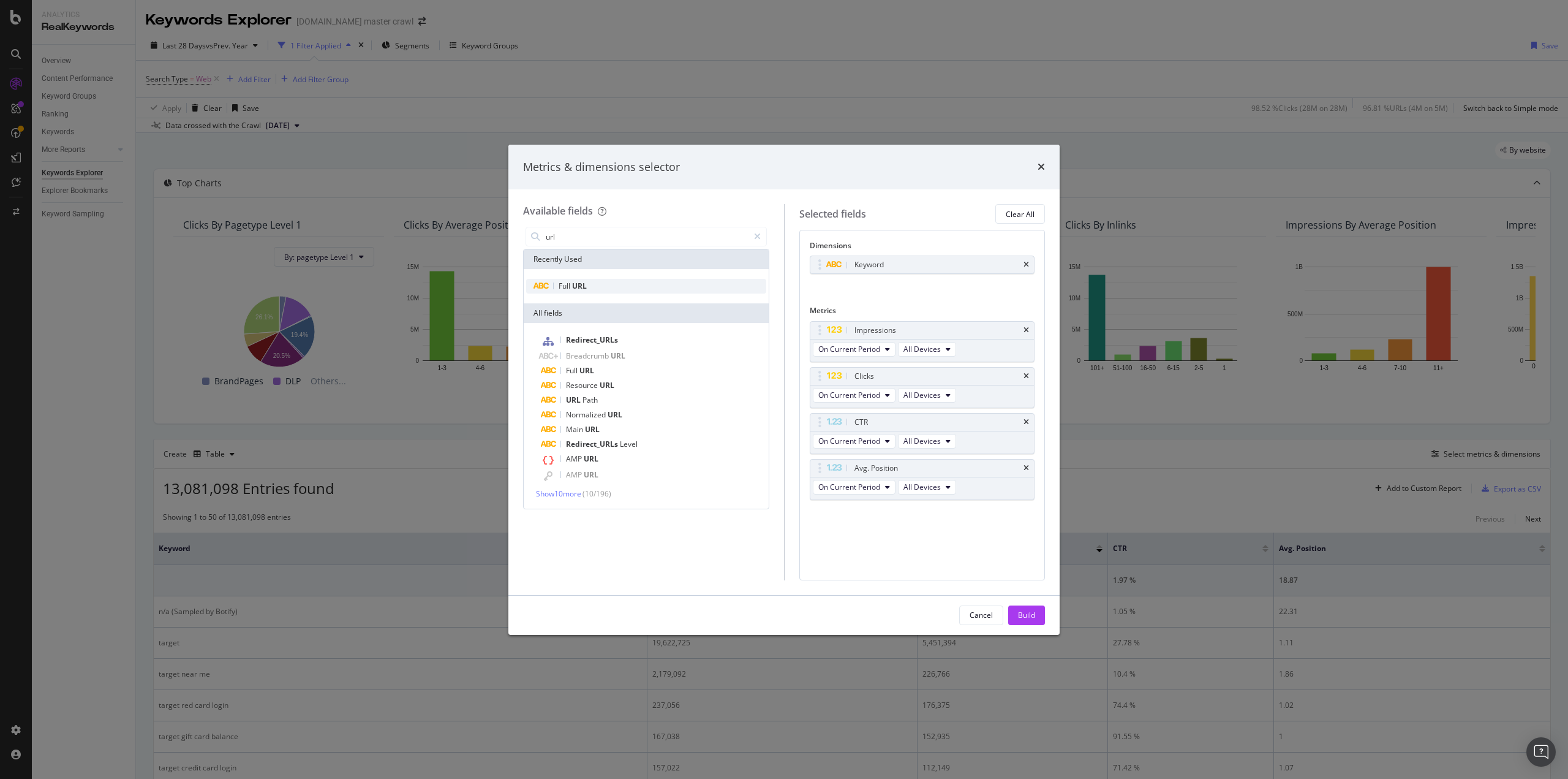
click at [599, 284] on div "Full URL" at bounding box center [646, 286] width 240 height 15
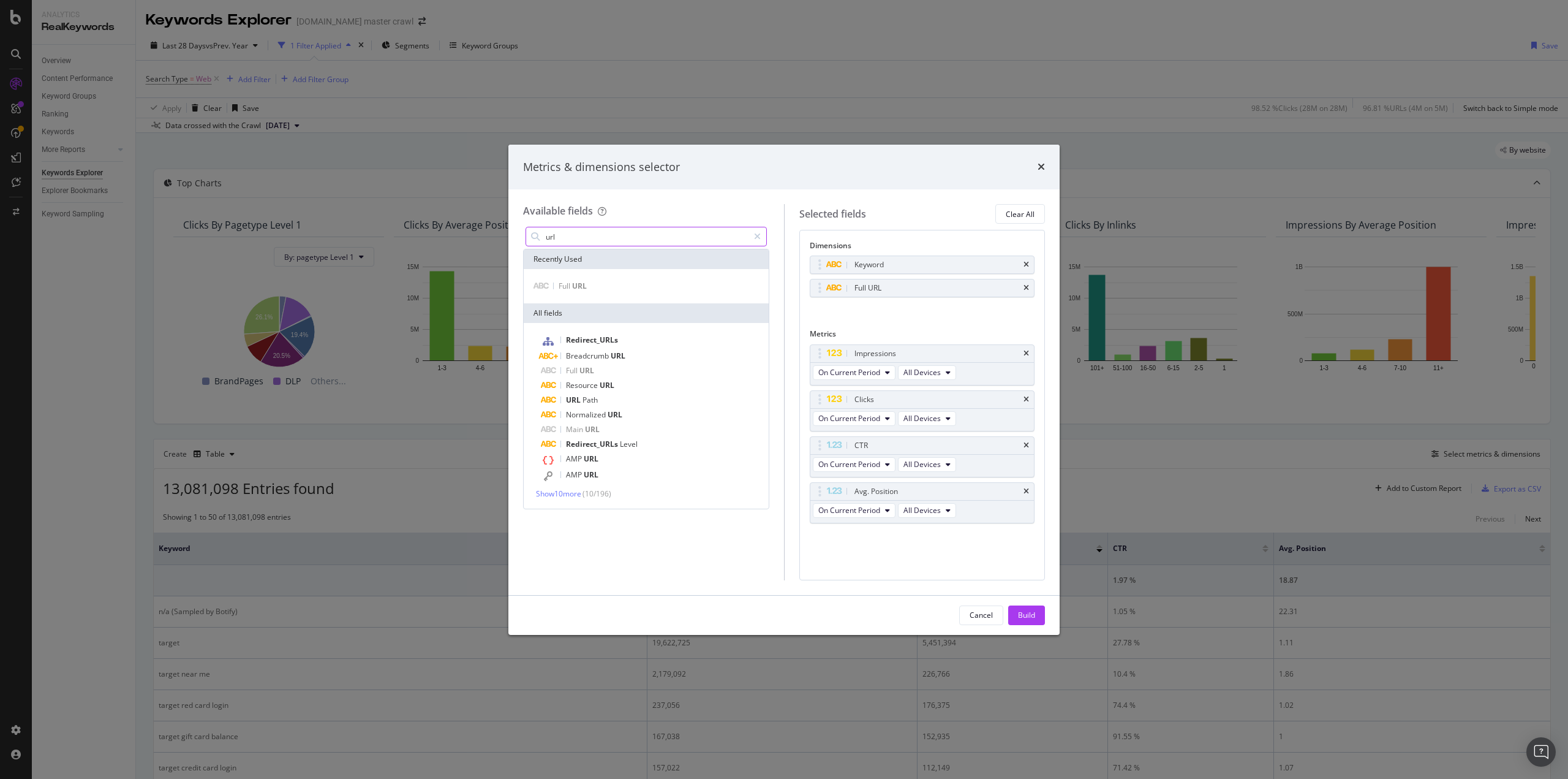
click at [585, 242] on input "url" at bounding box center [646, 237] width 204 height 18
click at [580, 281] on span "pagetype" at bounding box center [582, 285] width 32 height 10
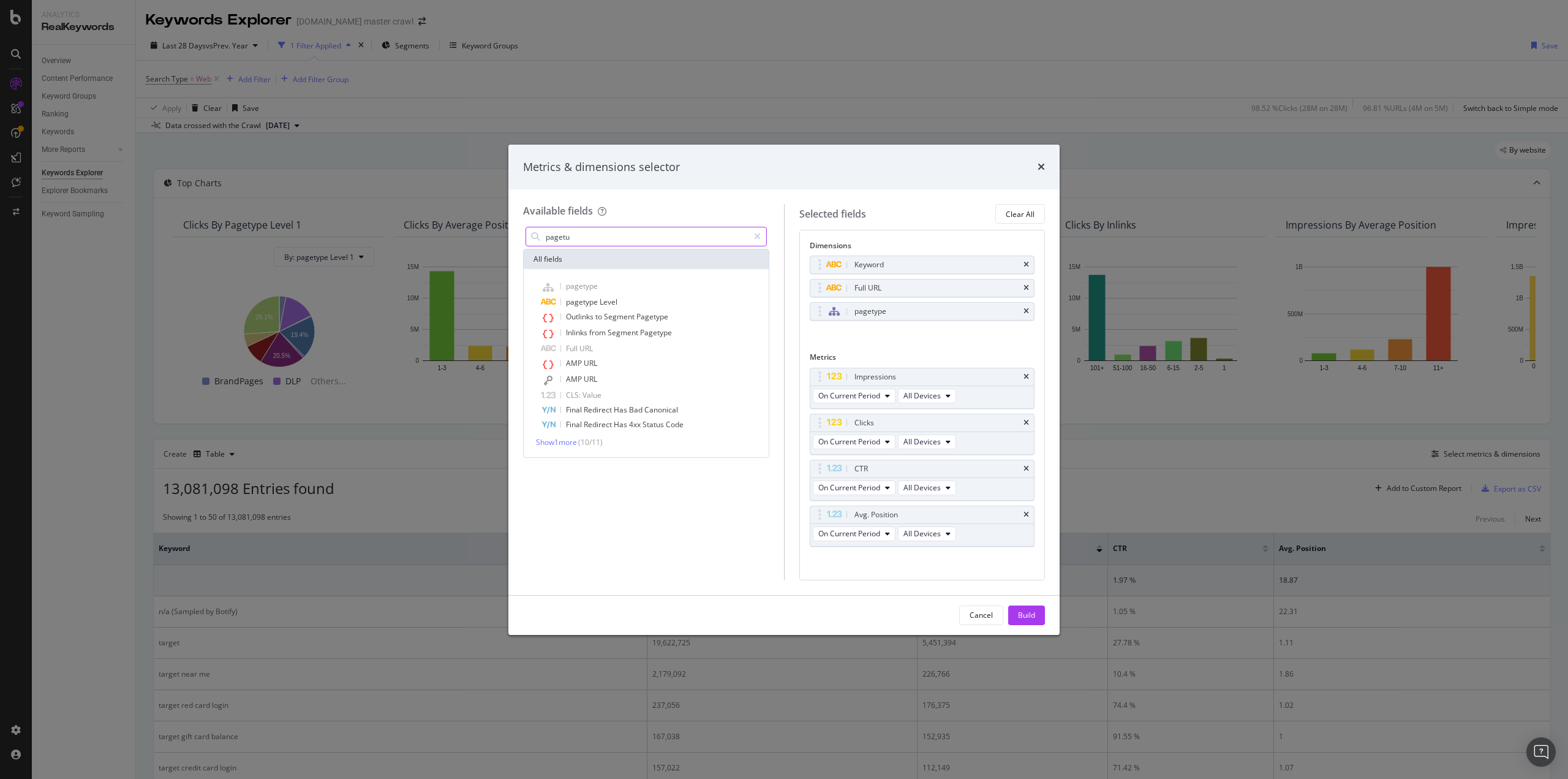
click at [604, 237] on input "pagetu" at bounding box center [646, 237] width 204 height 18
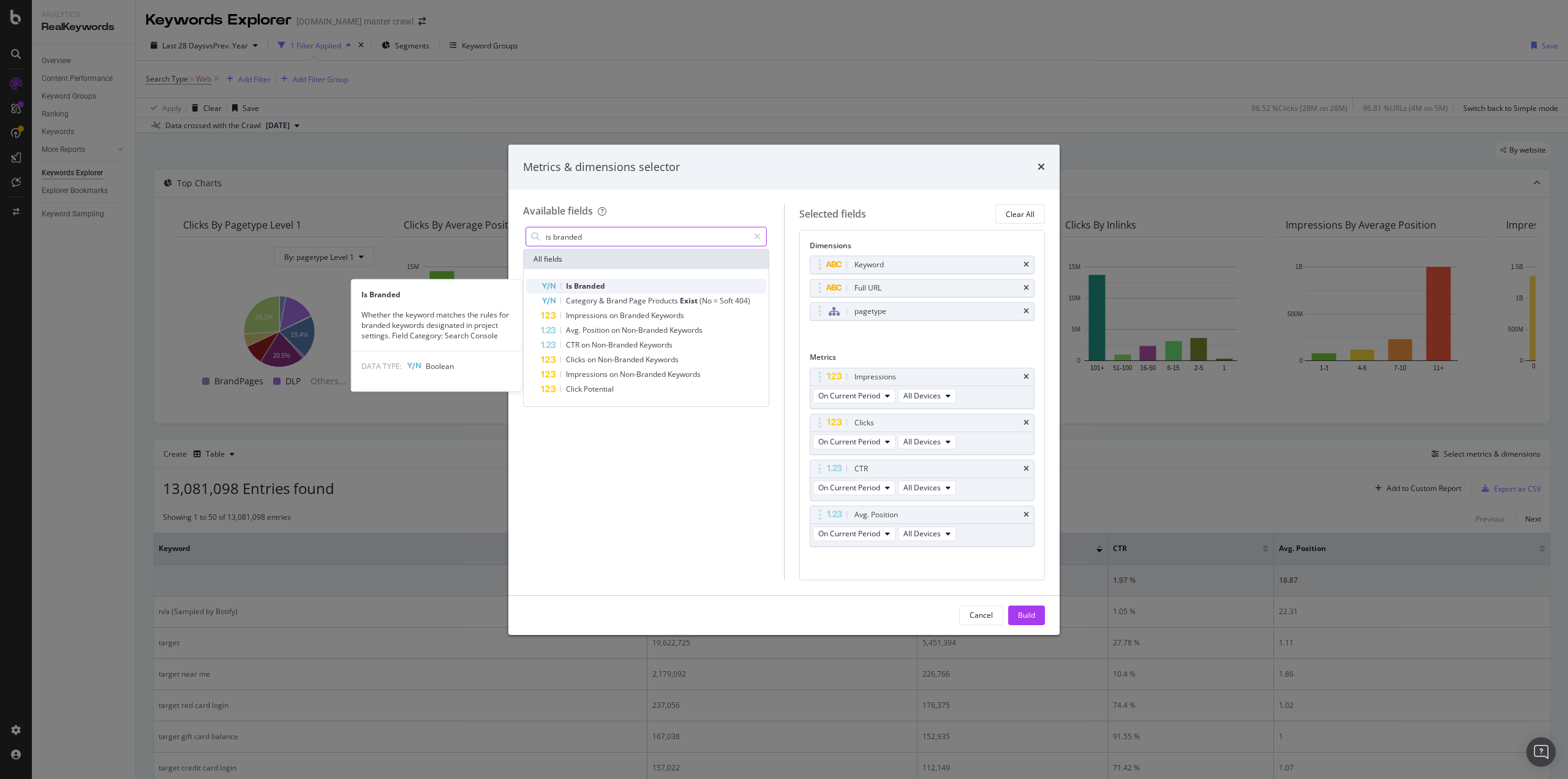
type input "is branded"
click at [604, 280] on span "Branded" at bounding box center [589, 285] width 31 height 10
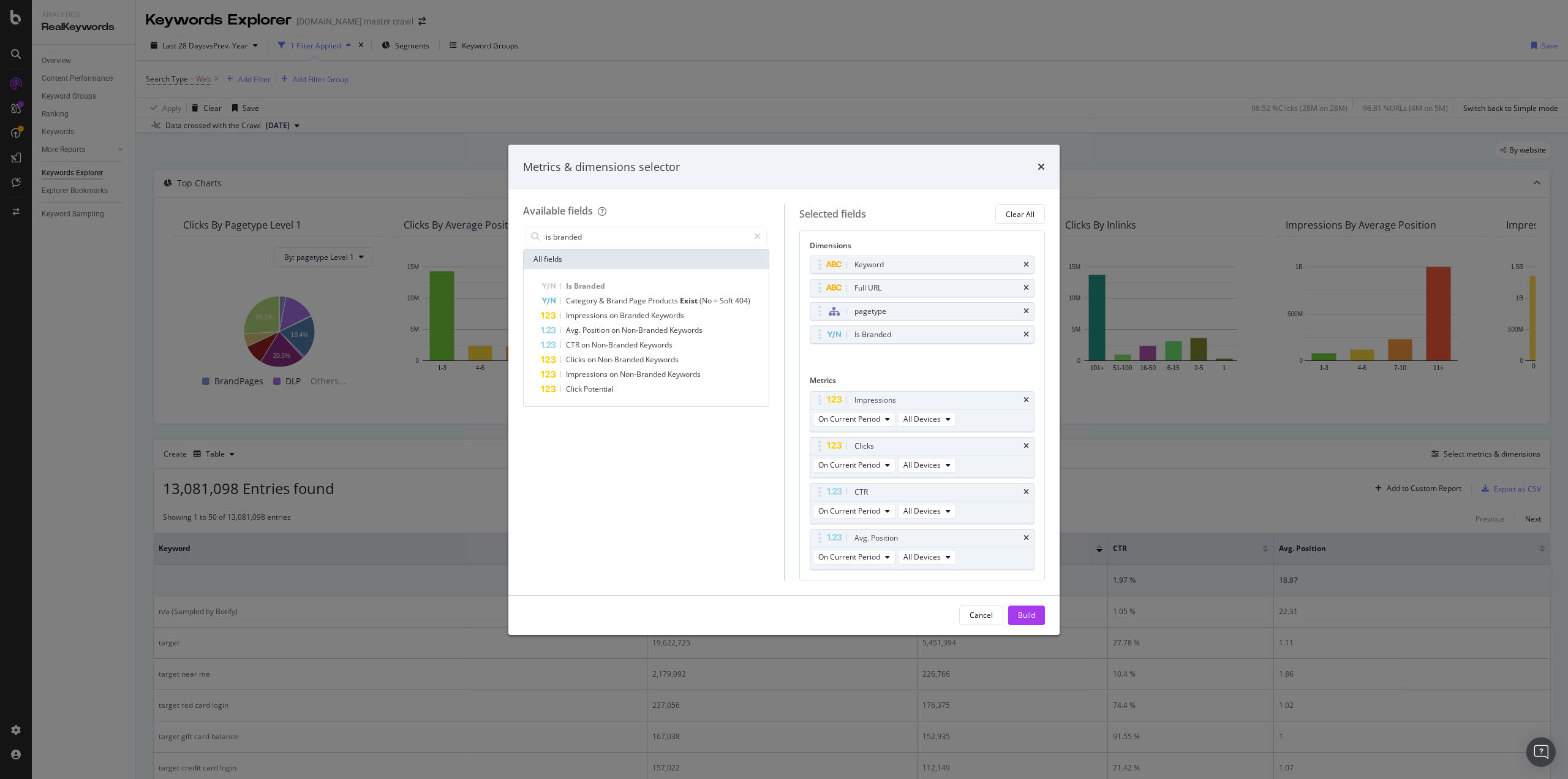
click at [1013, 612] on button "Build" at bounding box center [1027, 615] width 37 height 19
